Goal: Task Accomplishment & Management: Complete application form

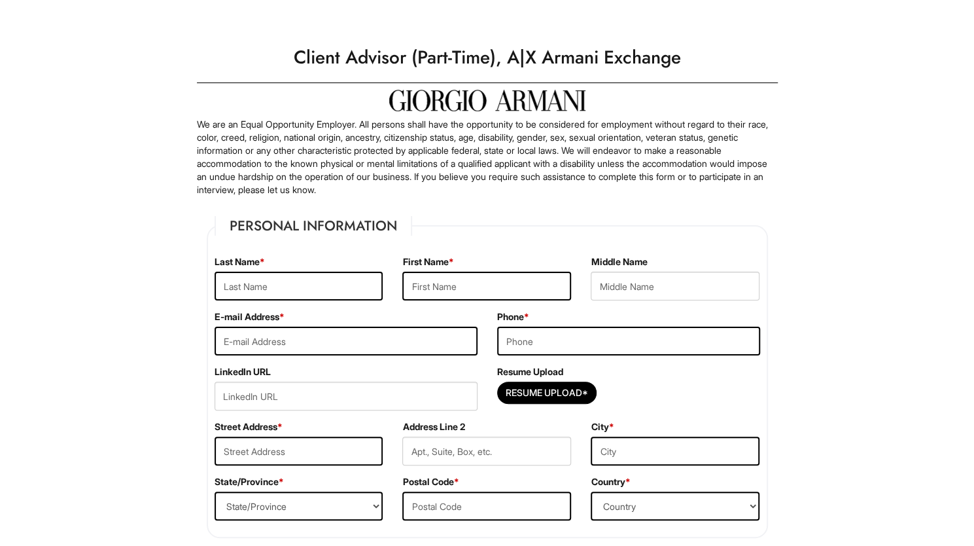
click at [305, 307] on div "Last Name *" at bounding box center [299, 282] width 188 height 55
click at [299, 292] on input "text" at bounding box center [299, 286] width 169 height 29
type input "Tyler"
type input "Khaleah"
type input "khaleahtyler@outlook.com"
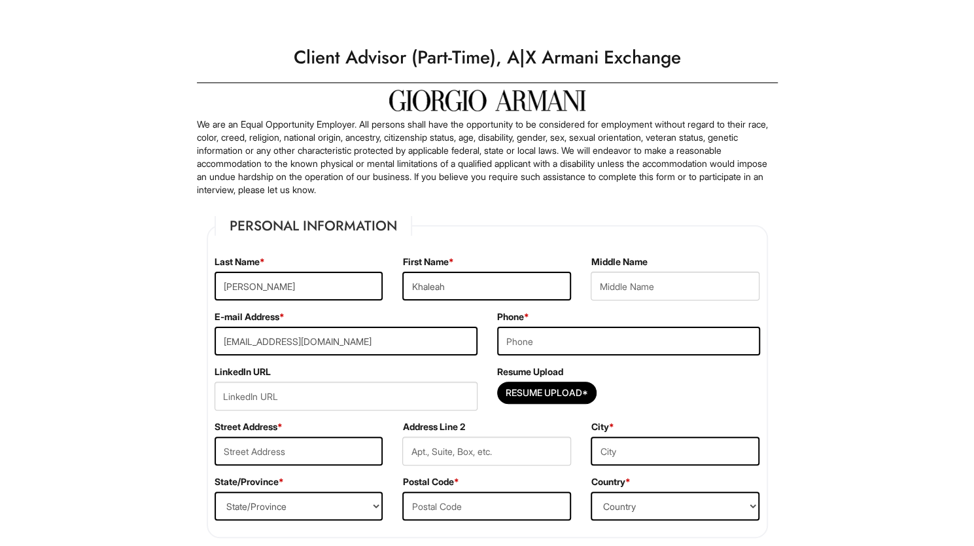
type input "6783300784"
type input "708 Spring St NW"
type input "Atlanta"
select select "GA"
type input "30308"
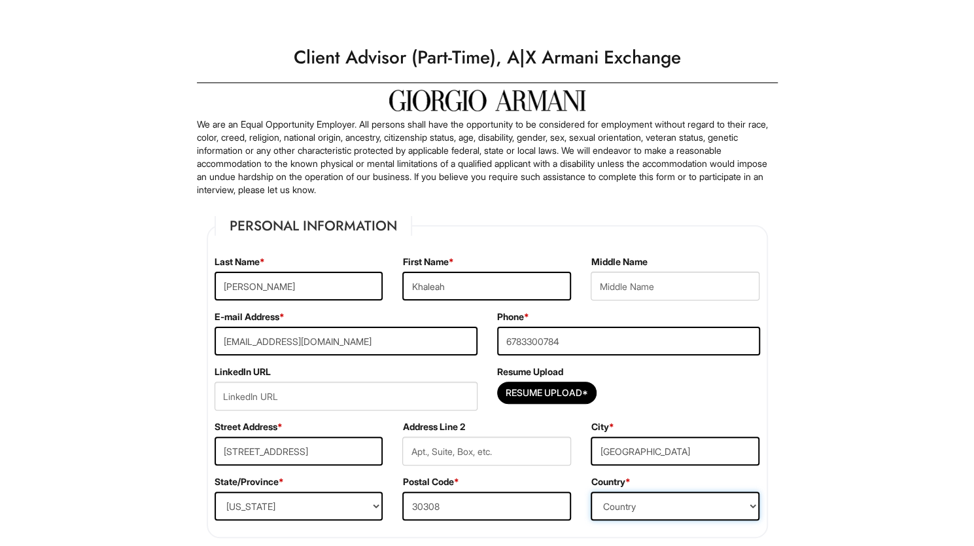
select select "United States of America"
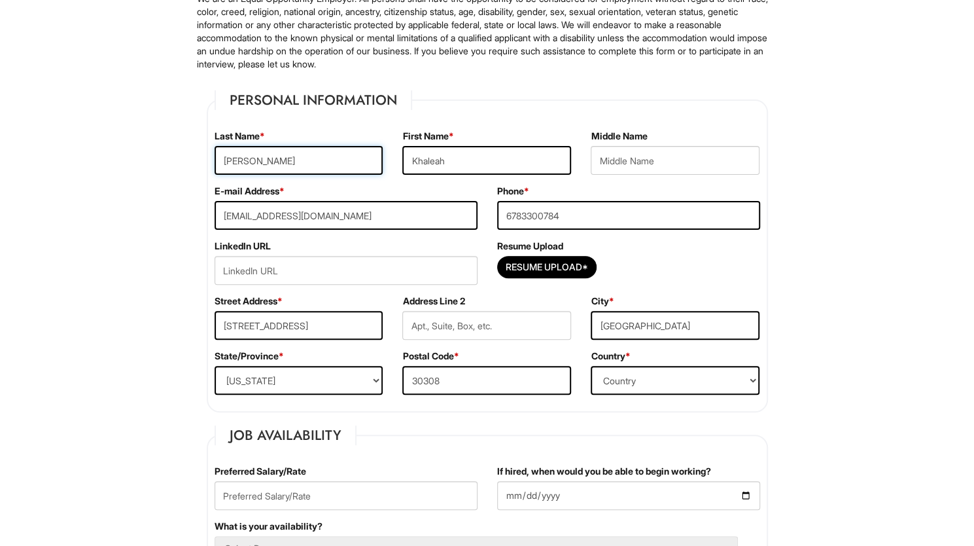
scroll to position [135, 0]
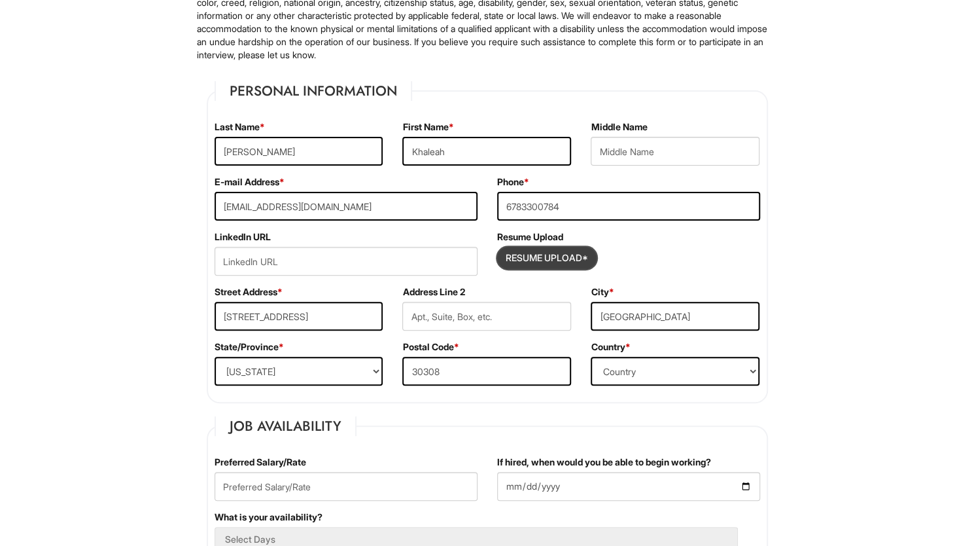
click at [522, 264] on input "Resume Upload*" at bounding box center [547, 257] width 98 height 21
type input "C:\fakepath\Khaleah Tyler Resume 2025 .pdf"
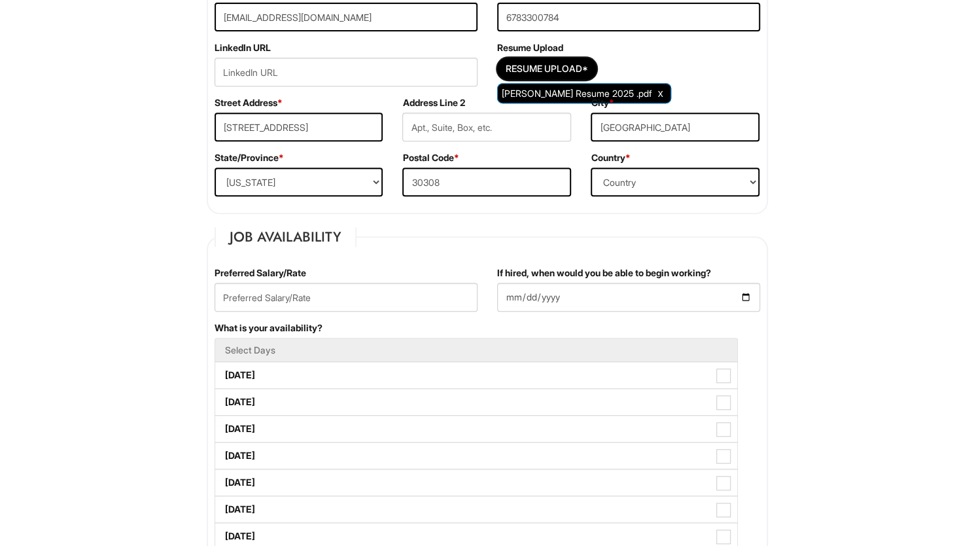
scroll to position [336, 0]
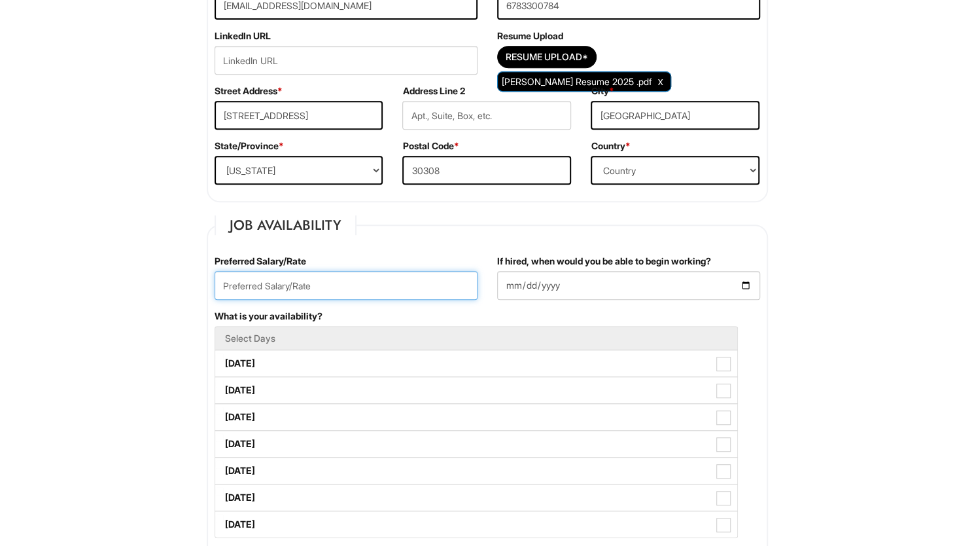
click at [432, 290] on input "text" at bounding box center [346, 285] width 263 height 29
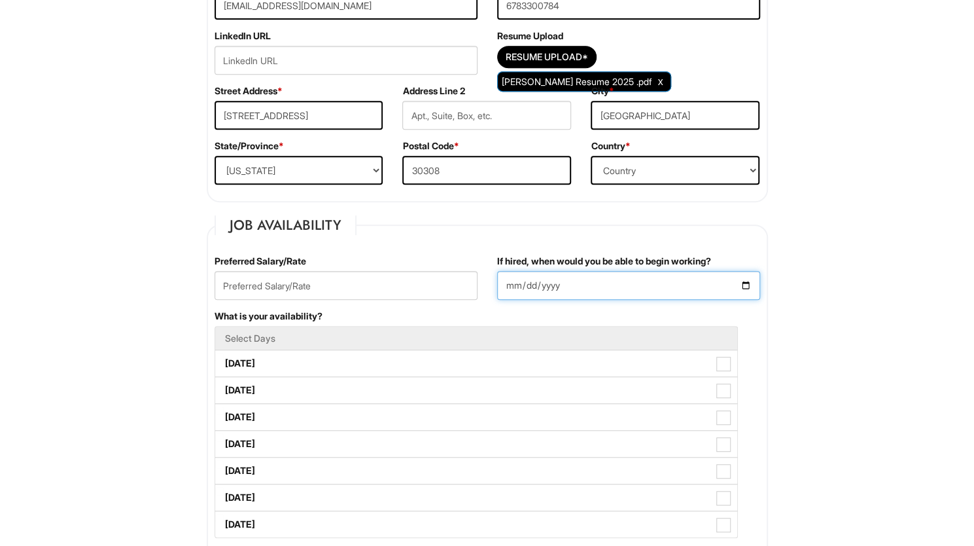
click at [748, 287] on input "If hired, when would you be able to begin working?" at bounding box center [628, 285] width 263 height 29
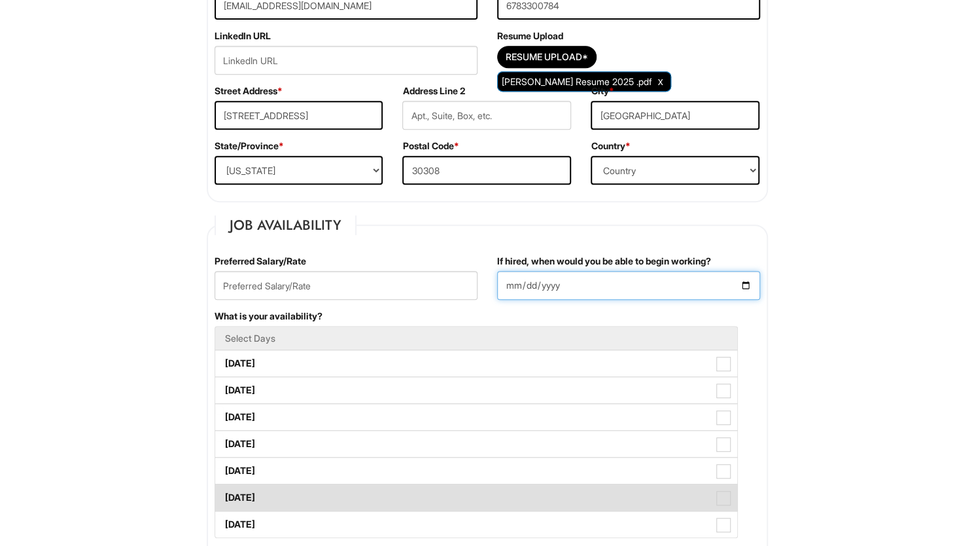
type input "2025-08-28"
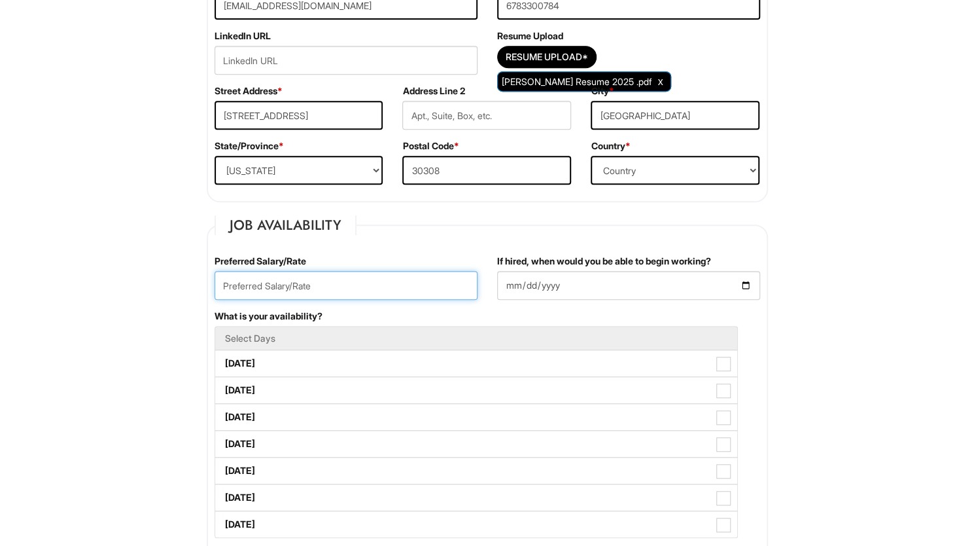
click at [376, 290] on input "text" at bounding box center [346, 285] width 263 height 29
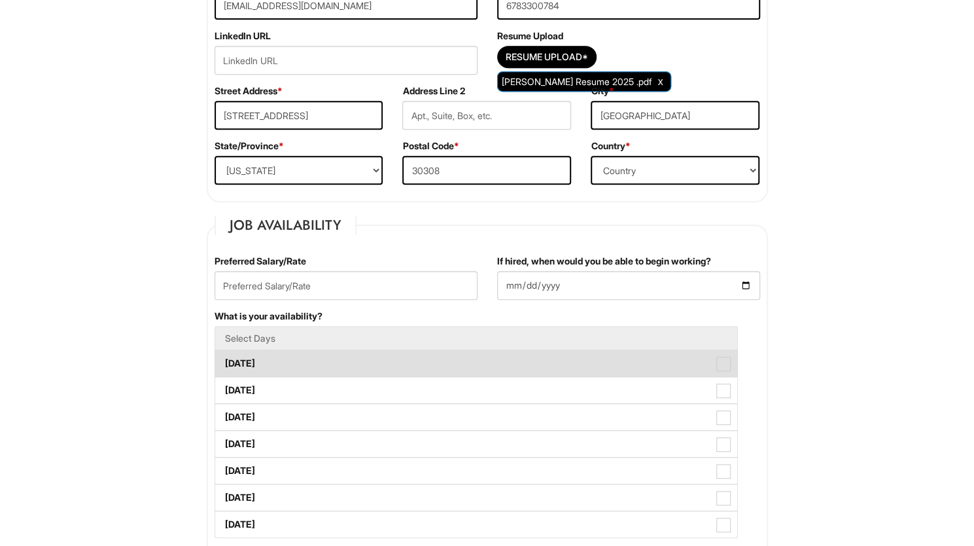
click at [262, 367] on label "Monday" at bounding box center [476, 363] width 522 height 26
click at [224, 361] on Available_Monday "Monday" at bounding box center [219, 357] width 9 height 9
checkbox Available_Monday "true"
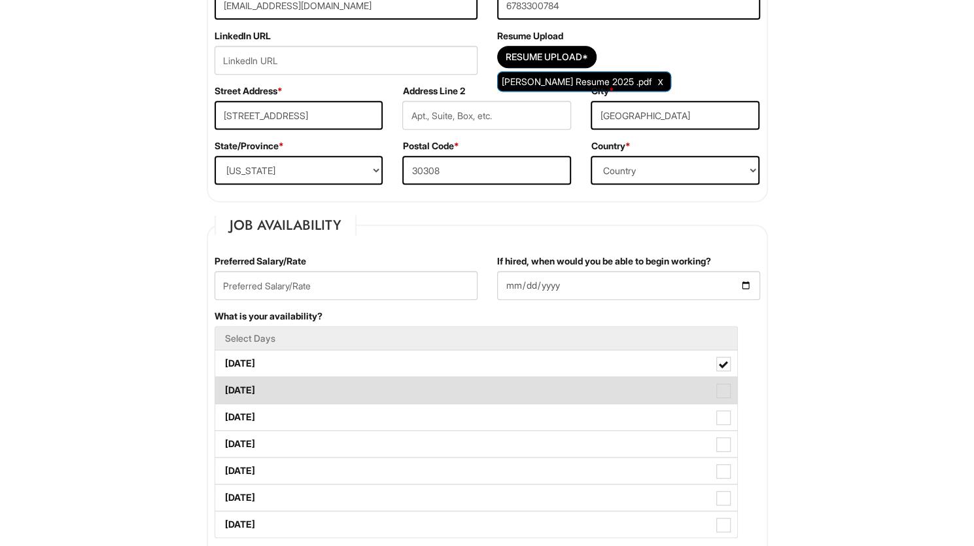
click at [383, 388] on label "Tuesday" at bounding box center [476, 390] width 522 height 26
click at [224, 388] on Available_Tuesday "Tuesday" at bounding box center [219, 383] width 9 height 9
checkbox Available_Tuesday "true"
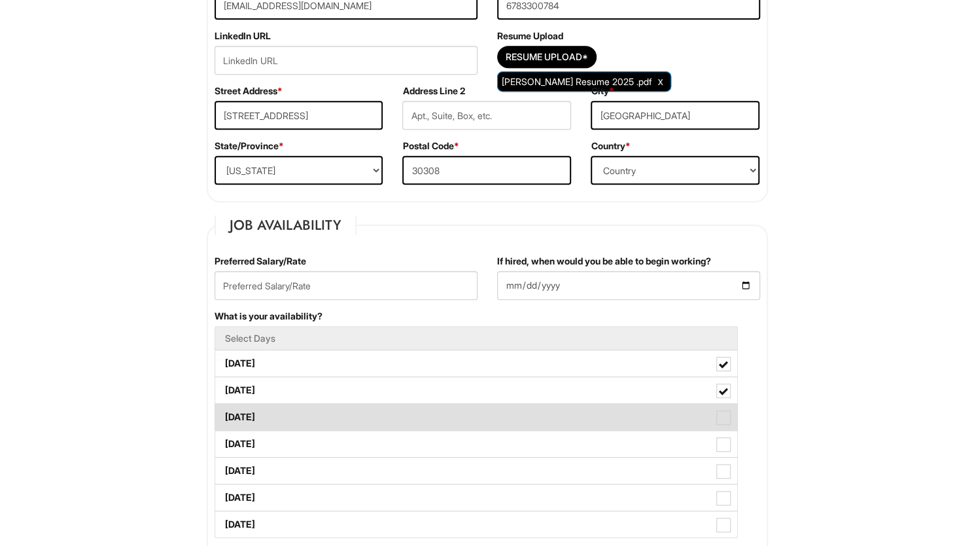
click at [362, 421] on label "Wednesday" at bounding box center [476, 417] width 522 height 26
click at [224, 415] on Available_Wednesday "Wednesday" at bounding box center [219, 410] width 9 height 9
checkbox Available_Wednesday "true"
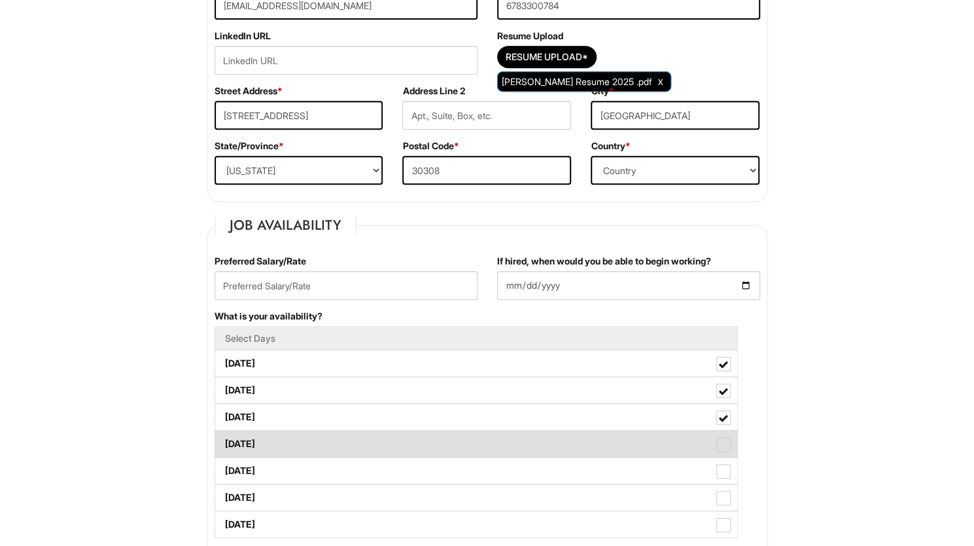
click at [356, 432] on label "Thursday" at bounding box center [476, 443] width 522 height 26
click at [224, 433] on Available_Thursday "Thursday" at bounding box center [219, 437] width 9 height 9
checkbox Available_Thursday "true"
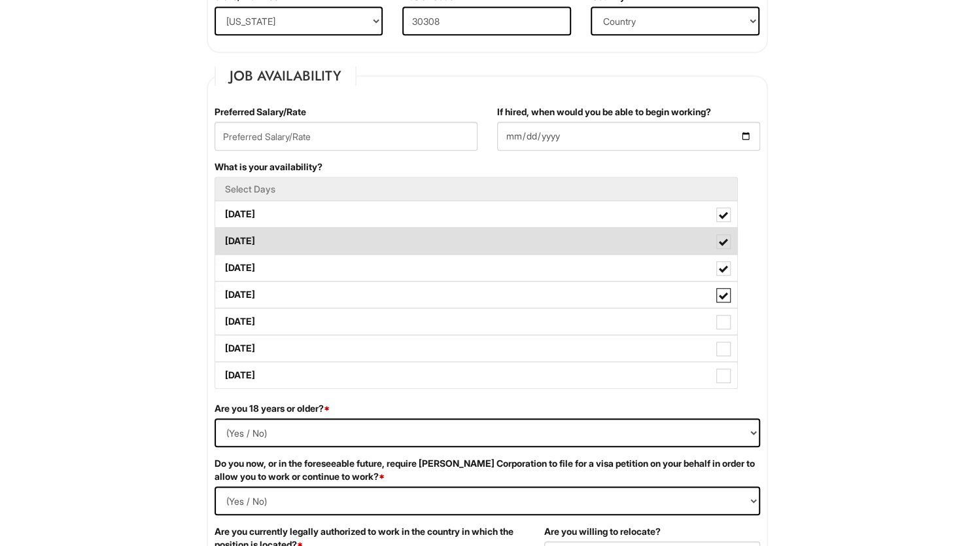
scroll to position [485, 0]
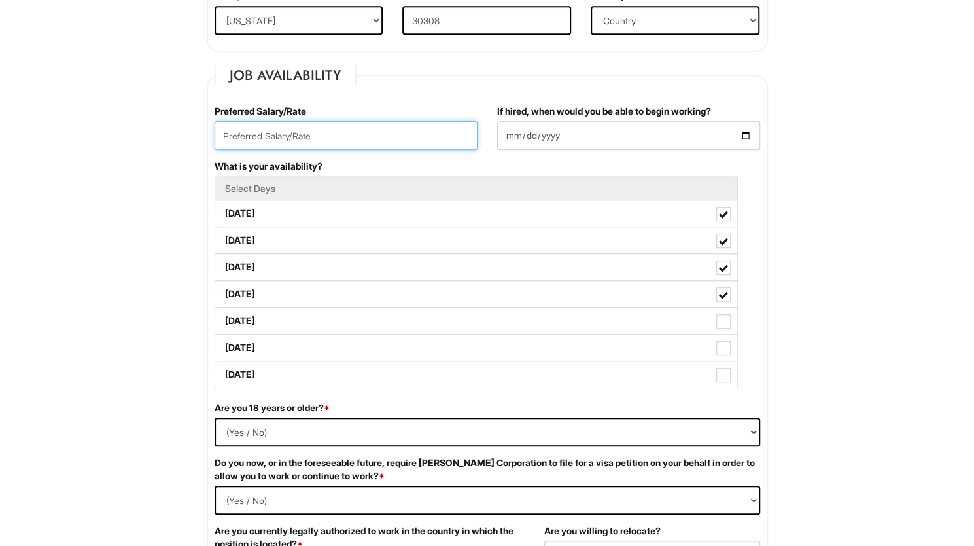
click at [328, 136] on input "text" at bounding box center [346, 135] width 263 height 29
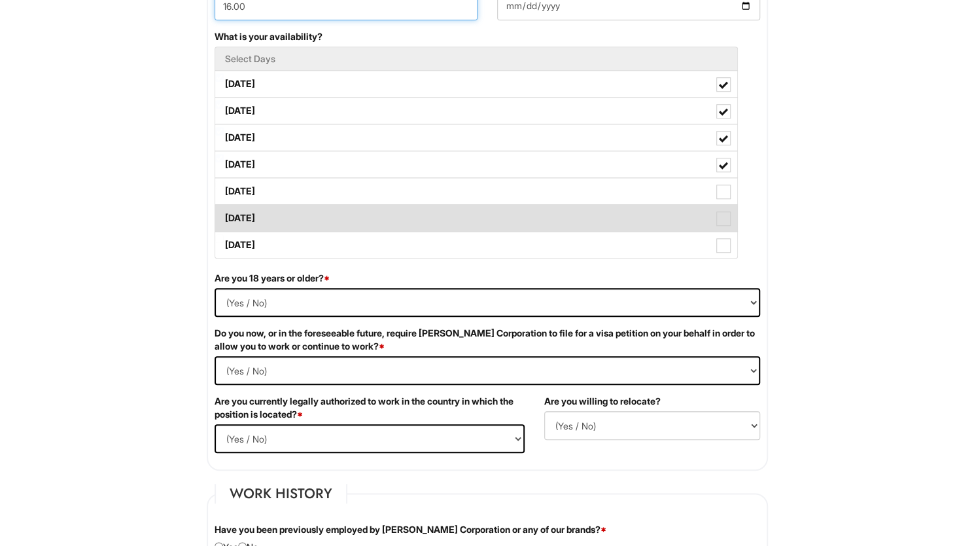
scroll to position [629, 0]
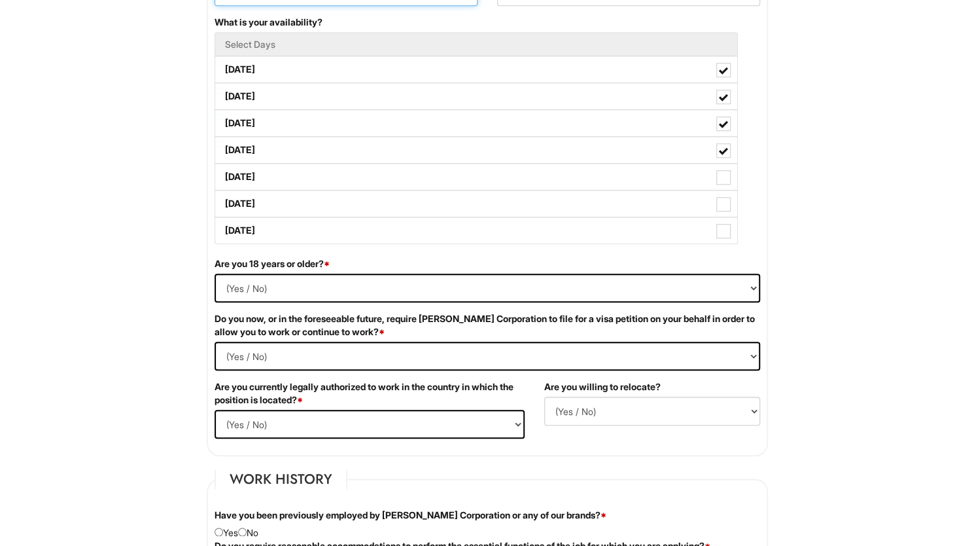
type input "16.00"
click at [296, 275] on select "(Yes / No) Yes No" at bounding box center [488, 287] width 546 height 29
click at [215, 273] on select "(Yes / No) Yes No" at bounding box center [488, 287] width 546 height 29
click at [288, 355] on Required "(Yes / No) Yes No" at bounding box center [488, 356] width 546 height 29
select Required "No"
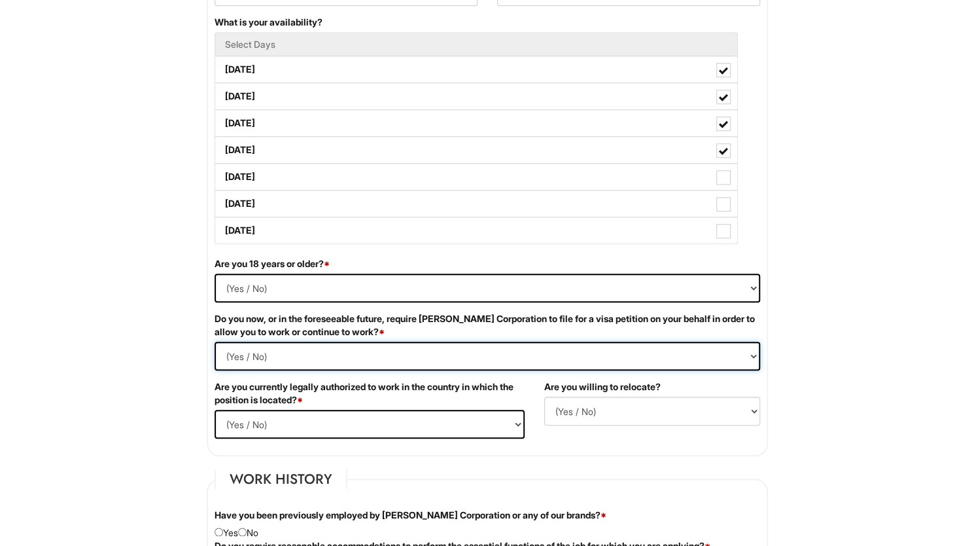
click at [215, 342] on Required "(Yes / No) Yes No" at bounding box center [488, 356] width 546 height 29
click at [309, 418] on select "(Yes / No) Yes No" at bounding box center [370, 424] width 310 height 29
select select "Yes"
click at [215, 410] on select "(Yes / No) Yes No" at bounding box center [370, 424] width 310 height 29
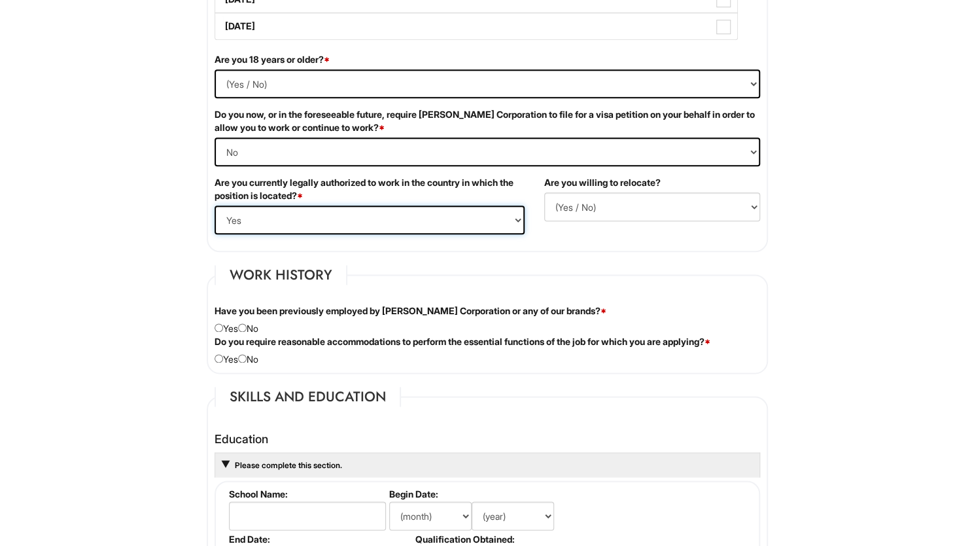
scroll to position [834, 0]
click at [253, 323] on div "Have you been previously employed by Giorgio Armani Corporation or any of our b…" at bounding box center [487, 319] width 565 height 31
click at [238, 321] on div "Have you been previously employed by Giorgio Armani Corporation or any of our b…" at bounding box center [487, 319] width 565 height 31
click at [247, 323] on input "radio" at bounding box center [242, 327] width 9 height 9
radio input "true"
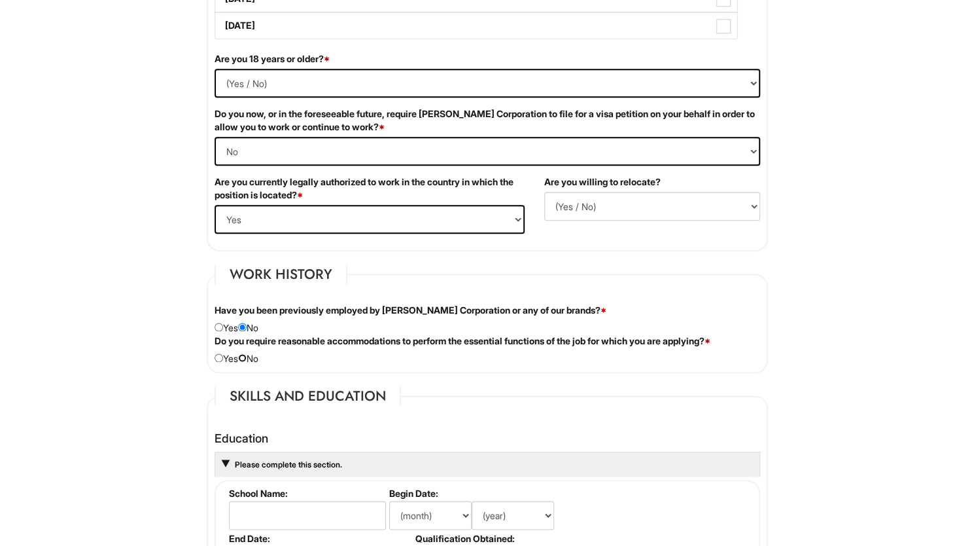
click at [247, 353] on input "radio" at bounding box center [242, 357] width 9 height 9
radio input "true"
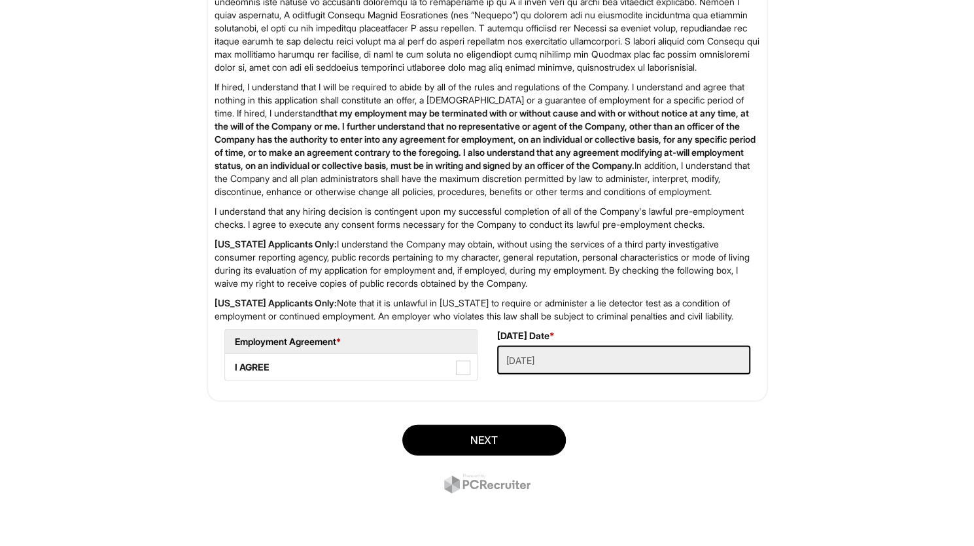
scroll to position [2057, 0]
click at [466, 366] on span at bounding box center [463, 367] width 14 height 14
click at [234, 365] on AGREE "I AGREE" at bounding box center [229, 361] width 9 height 9
checkbox AGREE "true"
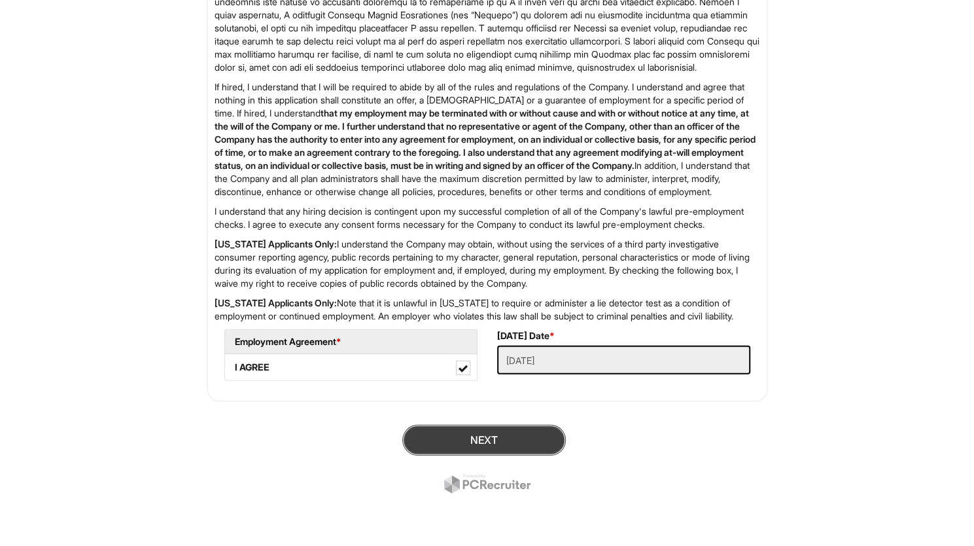
click at [485, 427] on button "Next" at bounding box center [484, 440] width 164 height 31
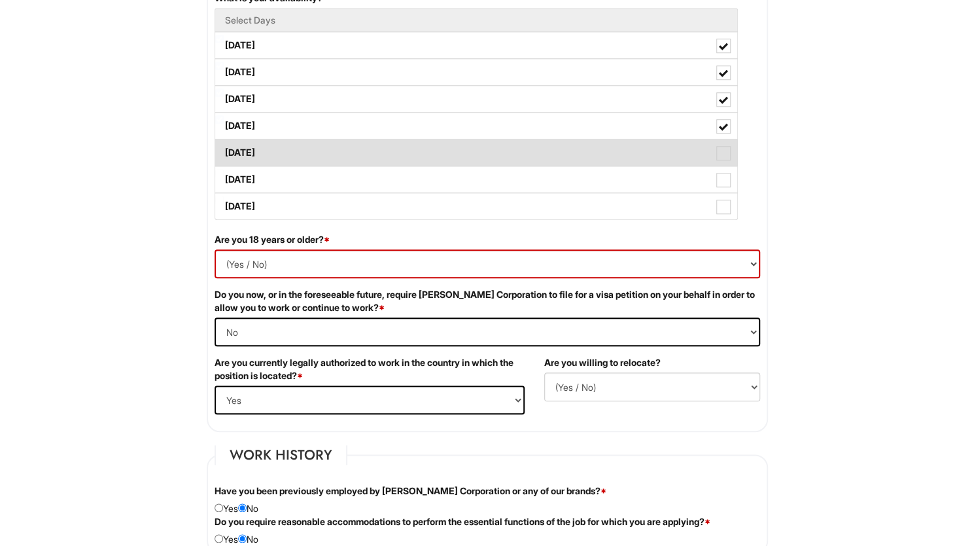
scroll to position [657, 0]
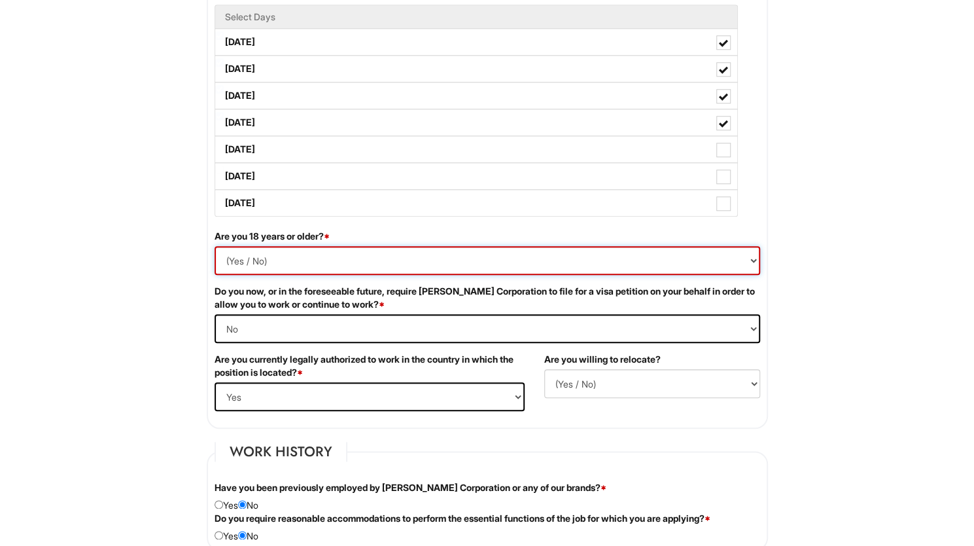
click at [325, 257] on select "(Yes / No) Yes No" at bounding box center [488, 260] width 546 height 29
select select "Yes"
click at [215, 246] on select "(Yes / No) Yes No" at bounding box center [488, 260] width 546 height 29
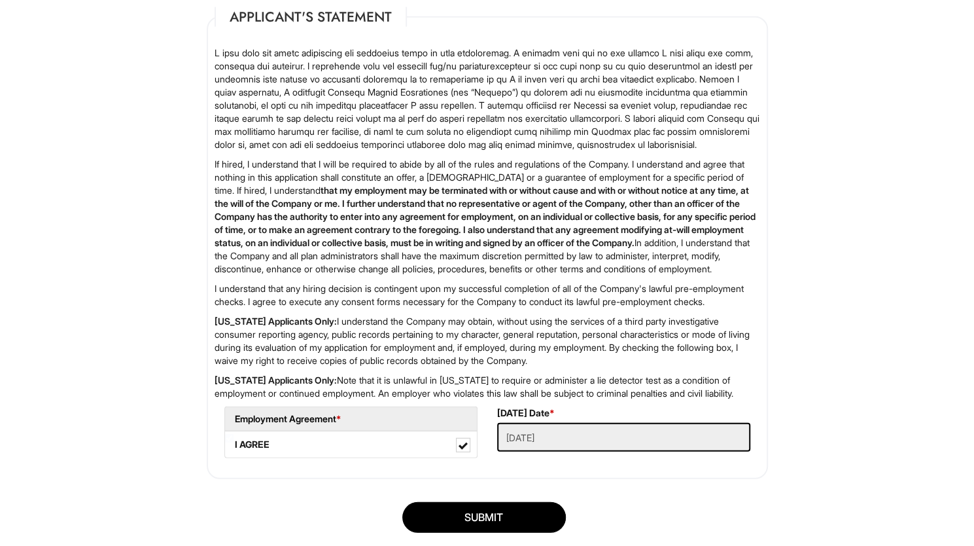
scroll to position [2057, 0]
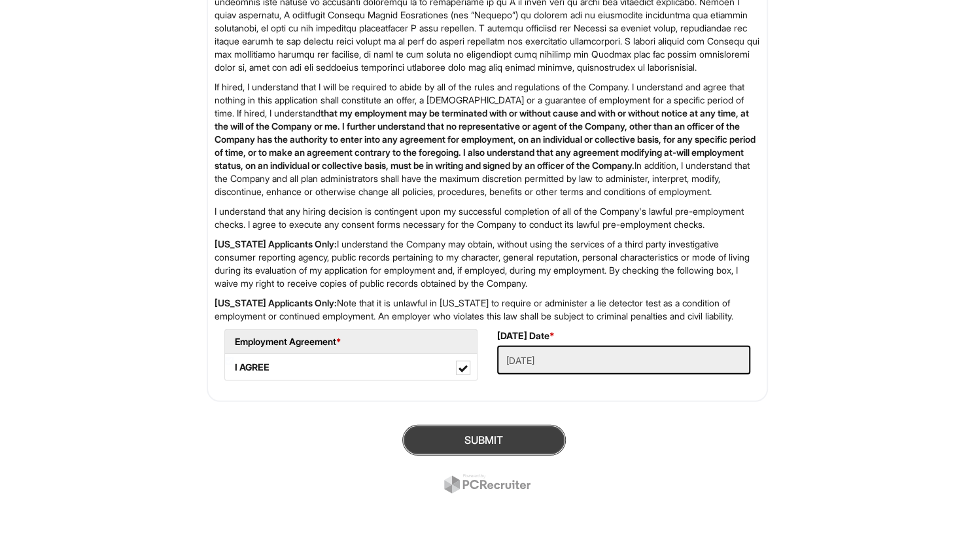
click at [442, 432] on button "SUBMIT" at bounding box center [484, 440] width 164 height 31
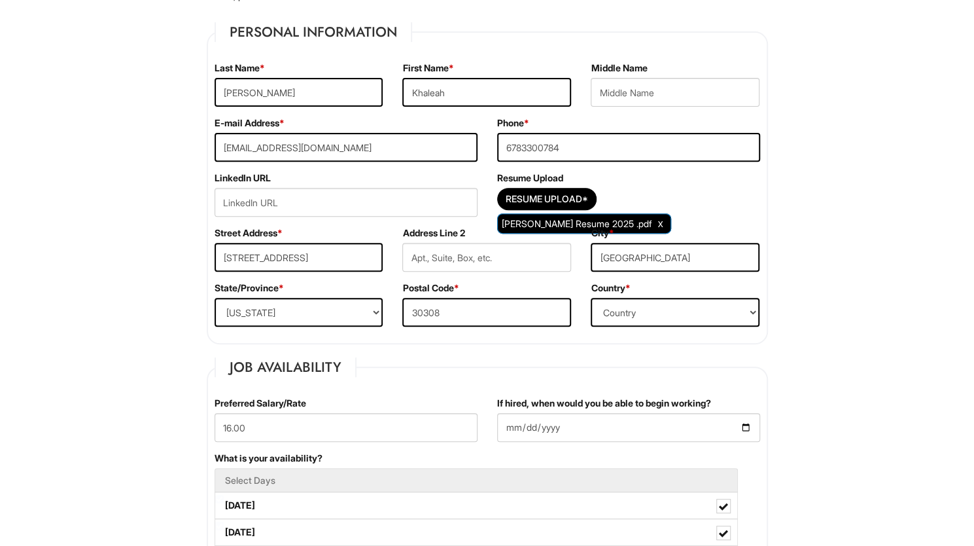
scroll to position [225, 0]
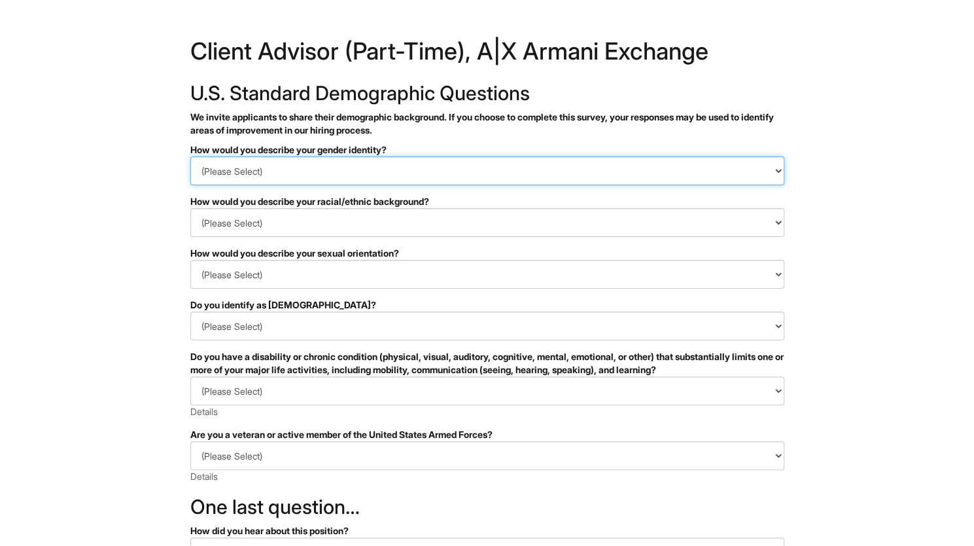
click at [332, 175] on select "(Please Select) Man Woman Non-binary I prefer to self-describe I don't wish to …" at bounding box center [487, 170] width 594 height 29
select select "Woman"
click at [190, 156] on select "(Please Select) Man Woman Non-binary I prefer to self-describe I don't wish to …" at bounding box center [487, 170] width 594 height 29
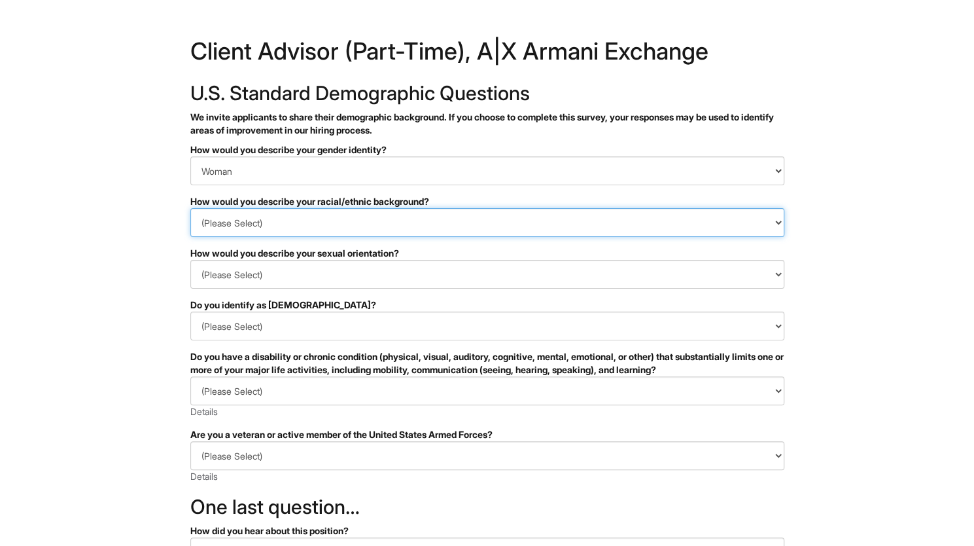
click at [299, 222] on select "(Please Select) Black or of African descent East Asian Hispanic, Latinx or of S…" at bounding box center [487, 222] width 594 height 29
select select "Black or of African descent"
click at [190, 208] on select "(Please Select) Black or of African descent East Asian Hispanic, Latinx or of S…" at bounding box center [487, 222] width 594 height 29
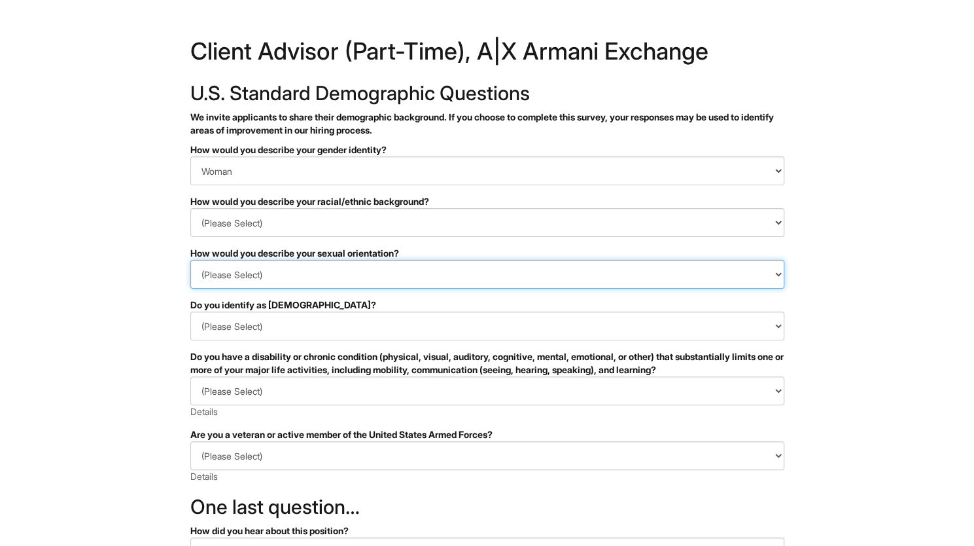
click at [273, 278] on select "(Please Select) Asexual Bisexual and/or pansexual Gay Heterosexual Lesbian Quee…" at bounding box center [487, 274] width 594 height 29
select select "Heterosexual"
click at [190, 260] on select "(Please Select) Asexual Bisexual and/or pansexual Gay Heterosexual Lesbian Quee…" at bounding box center [487, 274] width 594 height 29
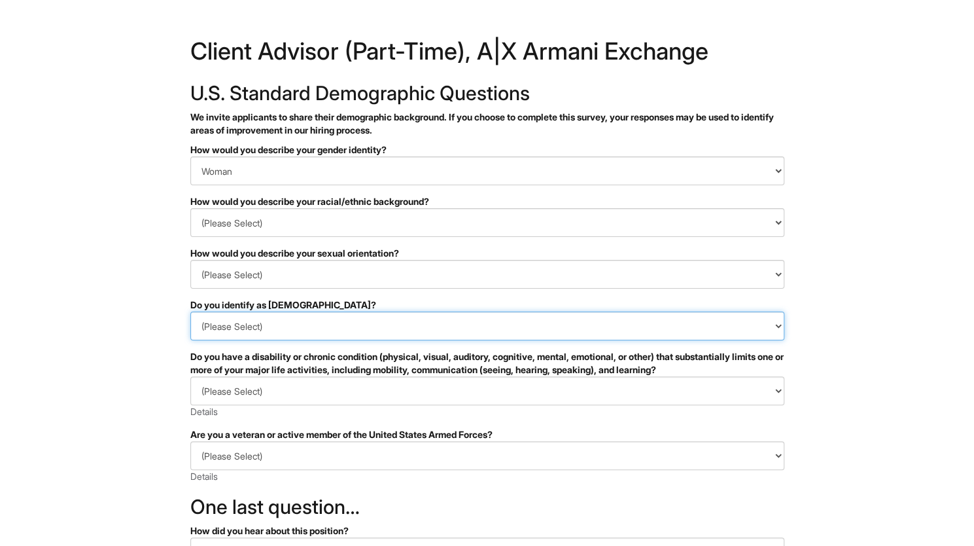
click at [257, 319] on select "(Please Select) Yes No I prefer to self-describe I don't wish to answer" at bounding box center [487, 325] width 594 height 29
select select "No"
click at [190, 311] on select "(Please Select) Yes No I prefer to self-describe I don't wish to answer" at bounding box center [487, 325] width 594 height 29
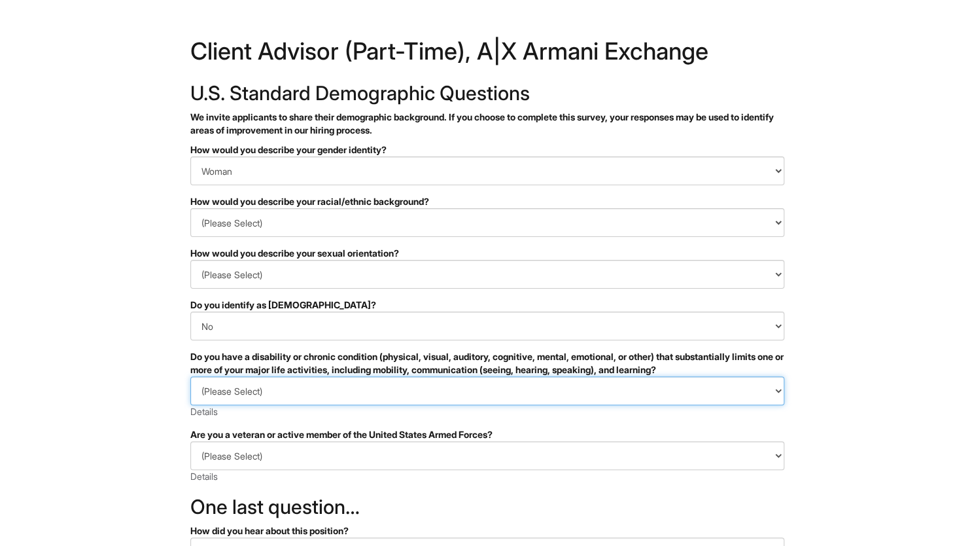
click at [243, 402] on select "(Please Select) YES, I HAVE A DISABILITY (or previously had a disability) NO, I…" at bounding box center [487, 390] width 594 height 29
select select "NO, I DON'T HAVE A DISABILITY"
click at [190, 376] on select "(Please Select) YES, I HAVE A DISABILITY (or previously had a disability) NO, I…" at bounding box center [487, 390] width 594 height 29
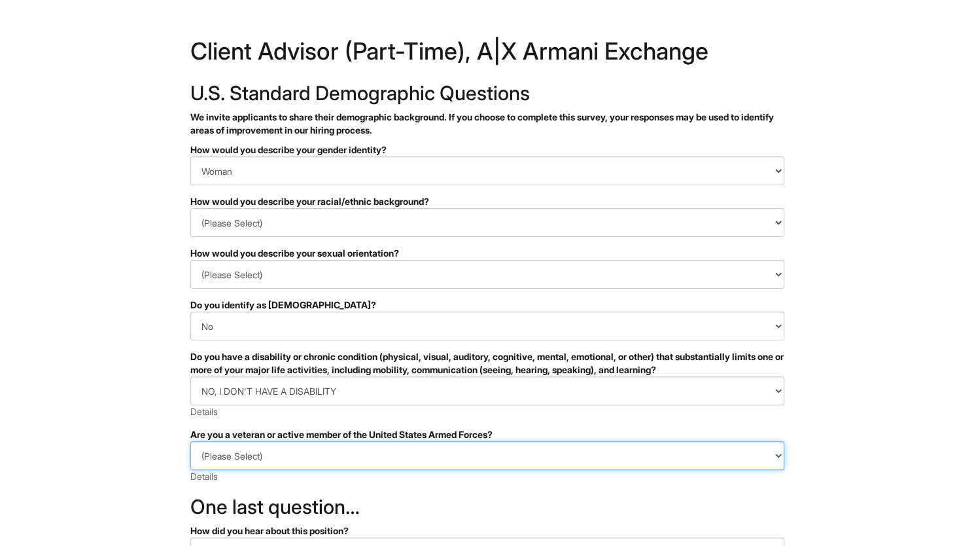
click at [247, 444] on select "(Please Select) I IDENTIFY AS ONE OR MORE OF THE CLASSIFICATIONS OF PROTECTED V…" at bounding box center [487, 455] width 594 height 29
select select "I AM NOT A PROTECTED VETERAN"
click at [190, 441] on select "(Please Select) I IDENTIFY AS ONE OR MORE OF THE CLASSIFICATIONS OF PROTECTED V…" at bounding box center [487, 455] width 594 height 29
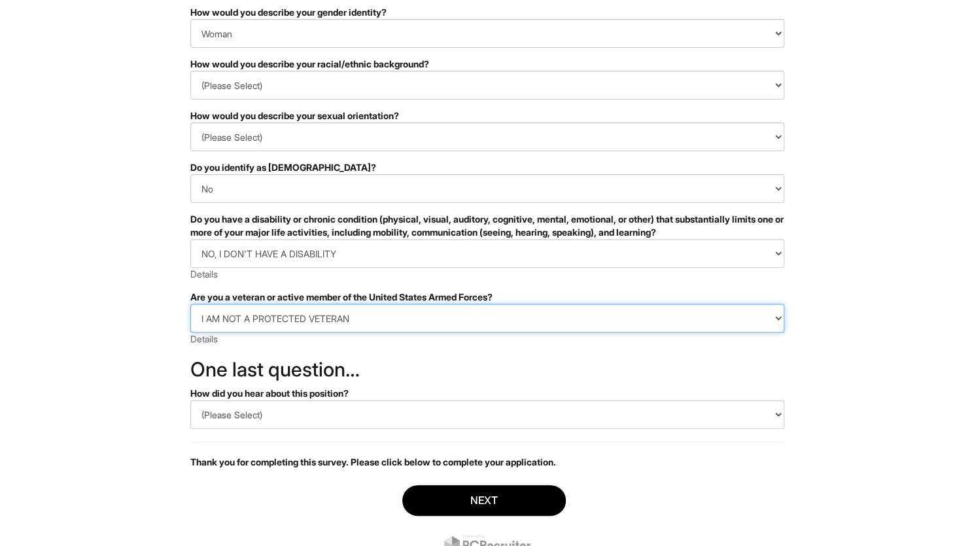
scroll to position [190, 0]
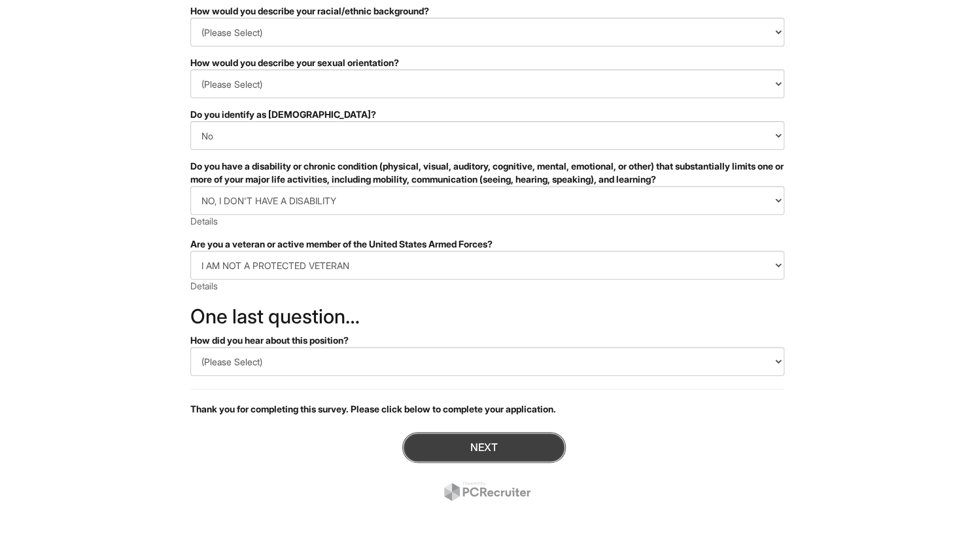
click at [466, 446] on button "Next" at bounding box center [484, 447] width 164 height 31
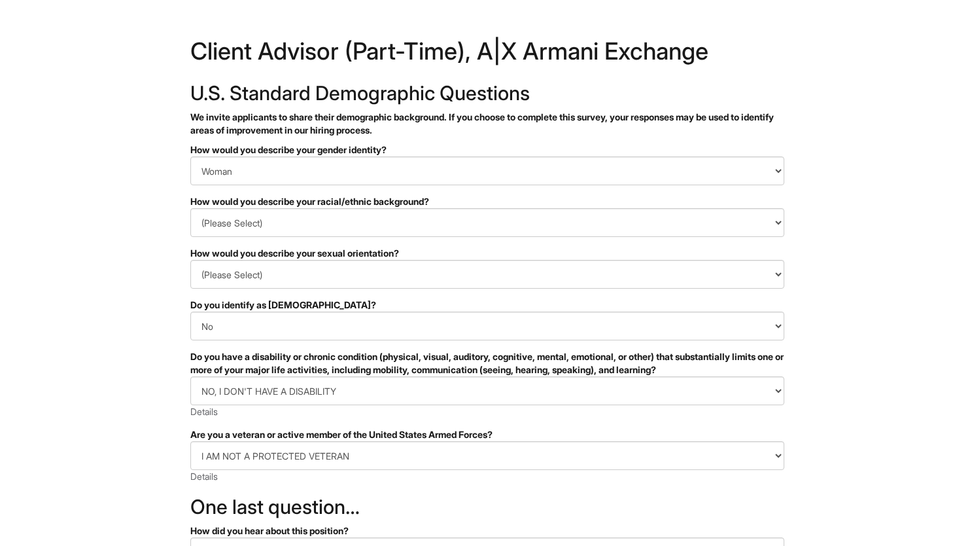
select select "Woman"
select select "Black or of African descent"
select select "Heterosexual"
select select "No"
select select "NO, I DON'T HAVE A DISABILITY"
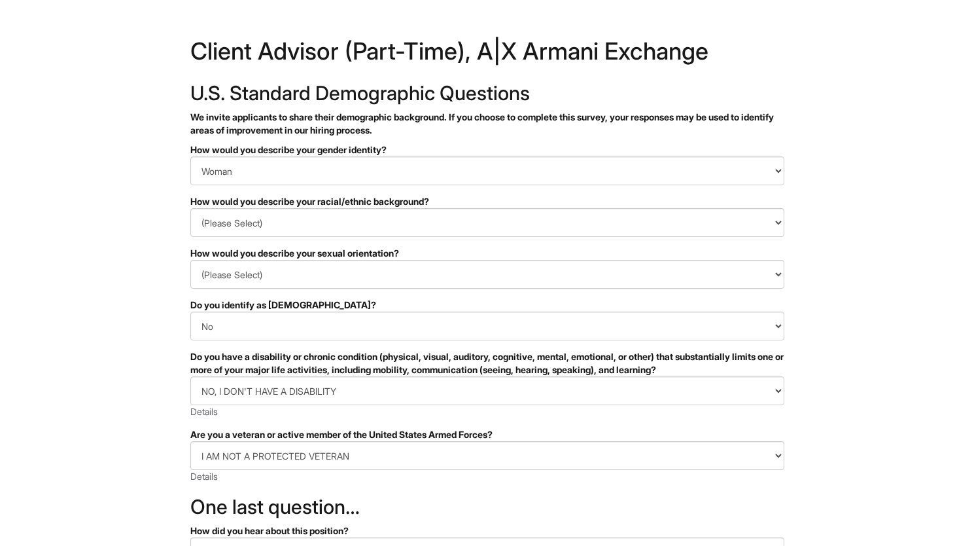
select select "I AM NOT A PROTECTED VETERAN"
